Goal: Communication & Community: Answer question/provide support

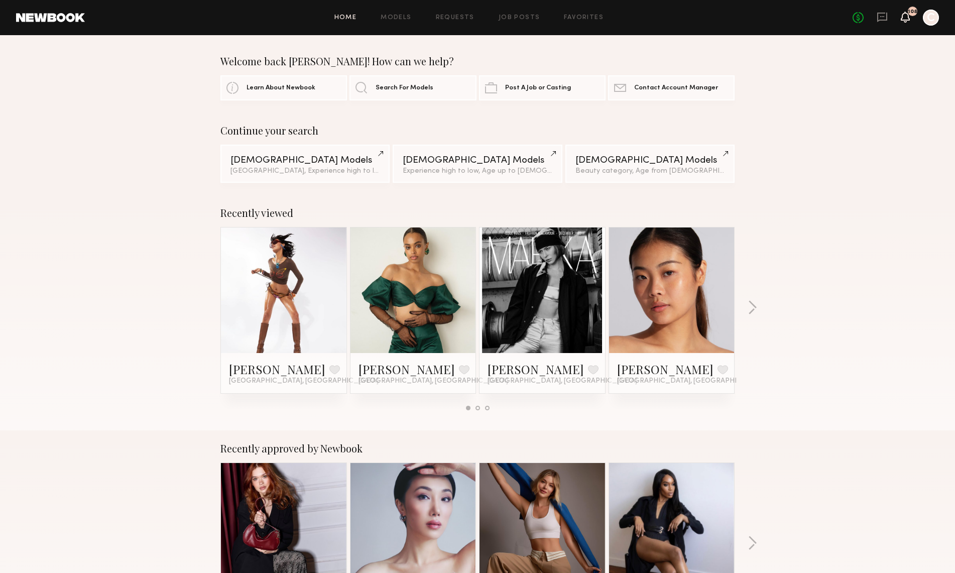
click at [908, 18] on icon at bounding box center [905, 16] width 8 height 7
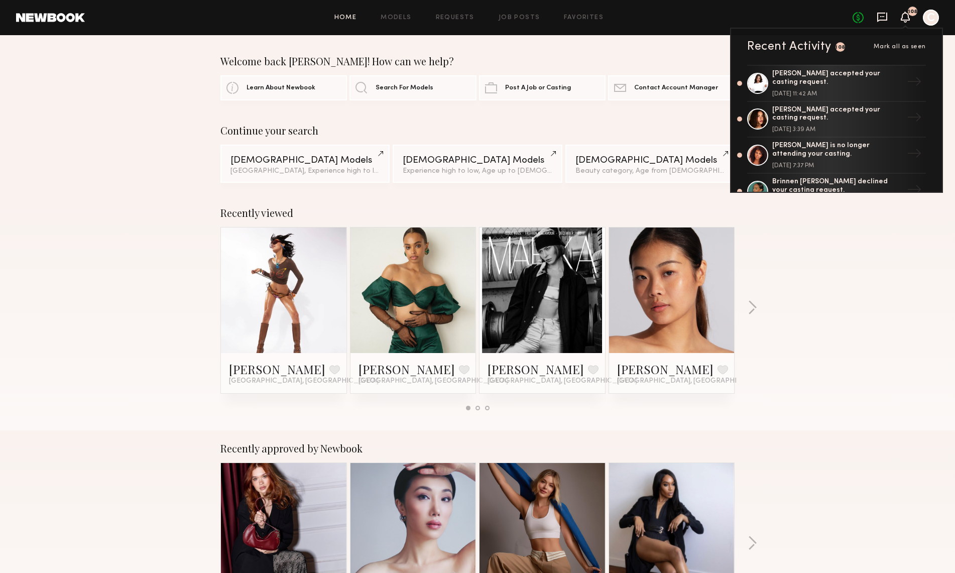
click at [881, 22] on icon at bounding box center [882, 17] width 11 height 11
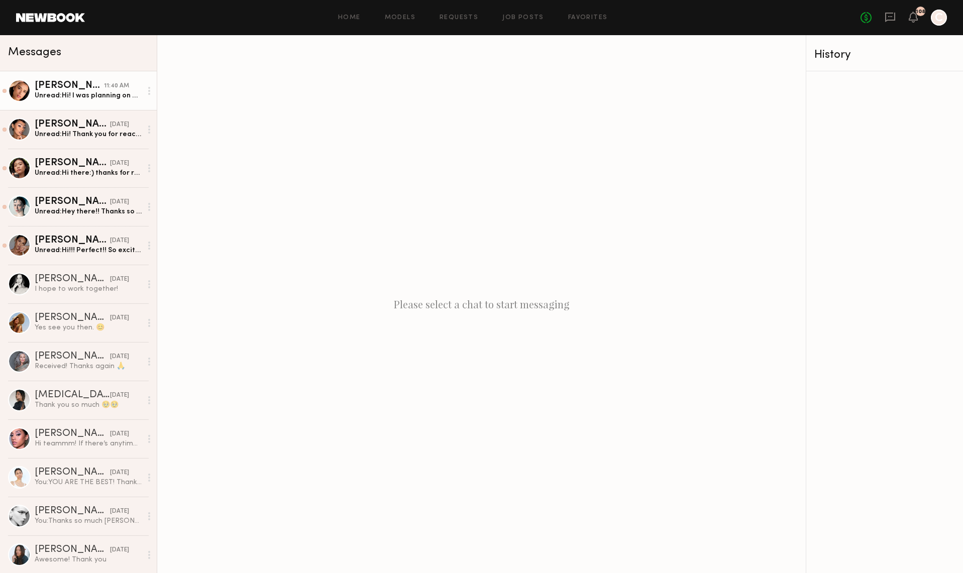
click at [67, 97] on div "Unread: Hi! I️ was planning on attending the casting [DATE], but I️ just found …" at bounding box center [88, 96] width 107 height 10
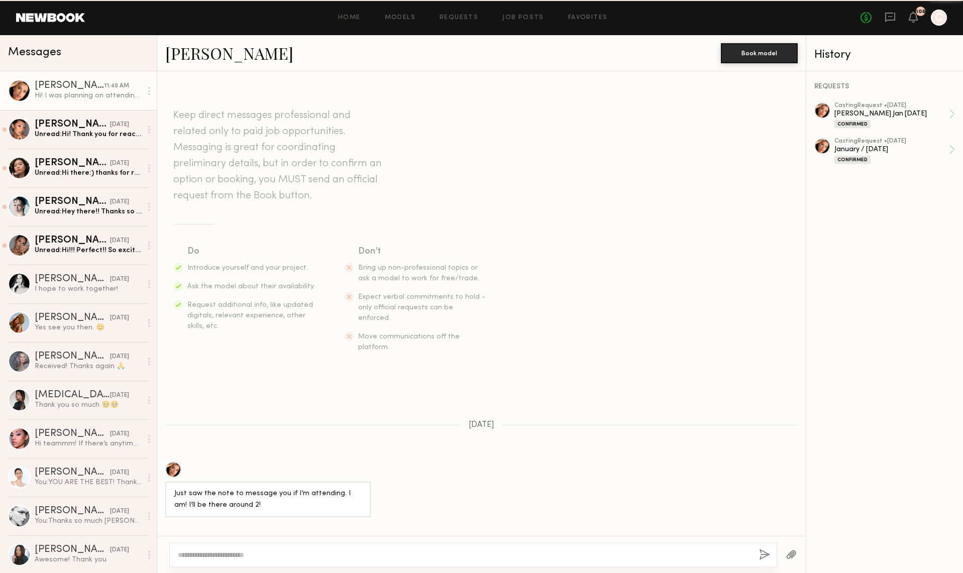
scroll to position [269, 0]
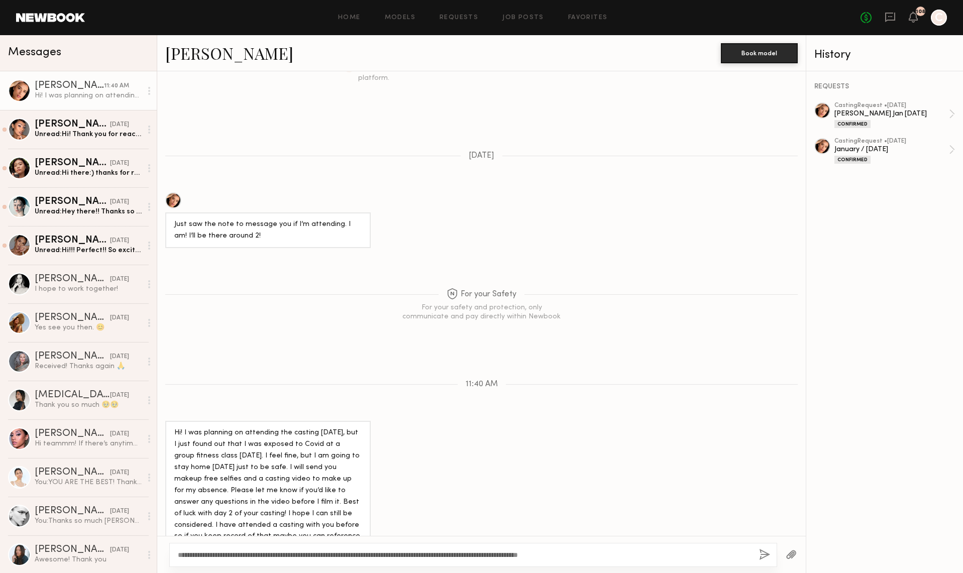
type textarea "**********"
click at [766, 555] on button "button" at bounding box center [764, 555] width 11 height 13
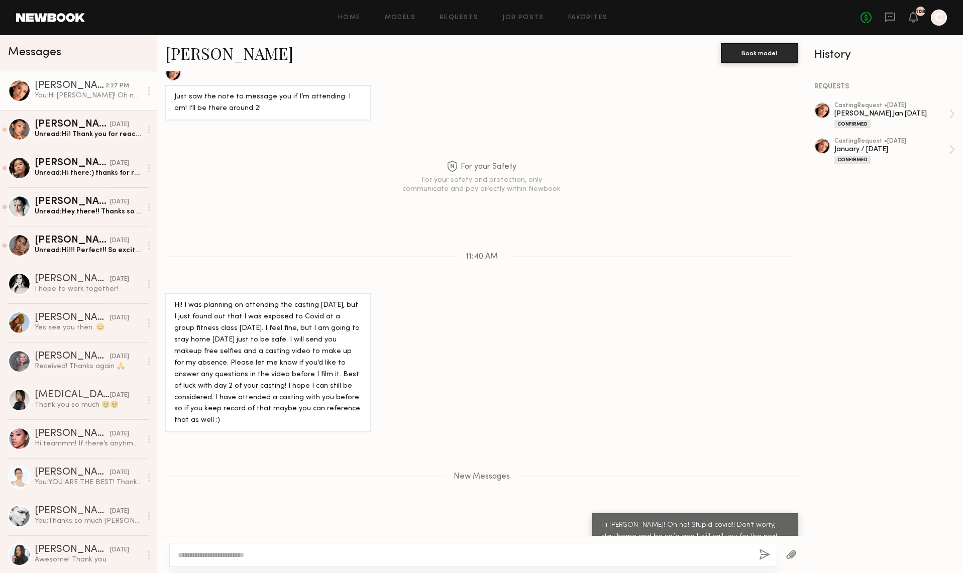
scroll to position [459, 0]
